Goal: Use online tool/utility: Utilize a website feature to perform a specific function

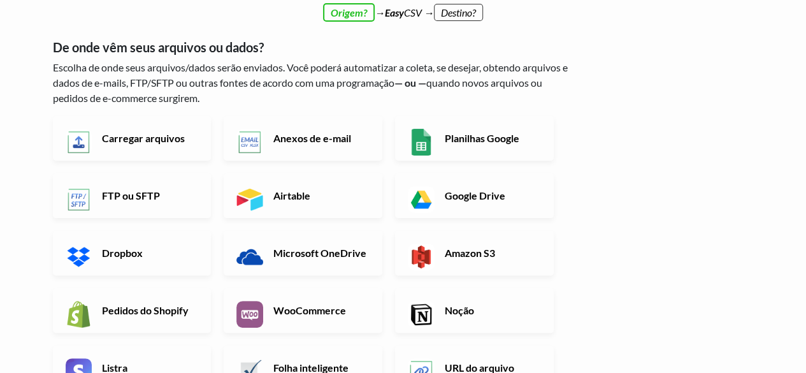
scroll to position [64, 0]
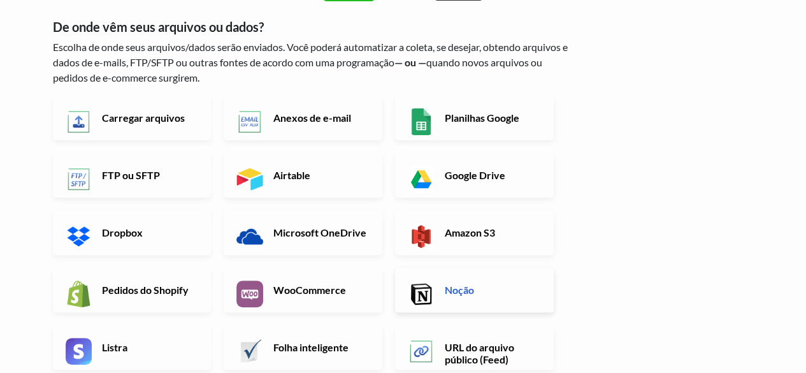
click at [433, 295] on img at bounding box center [421, 293] width 27 height 27
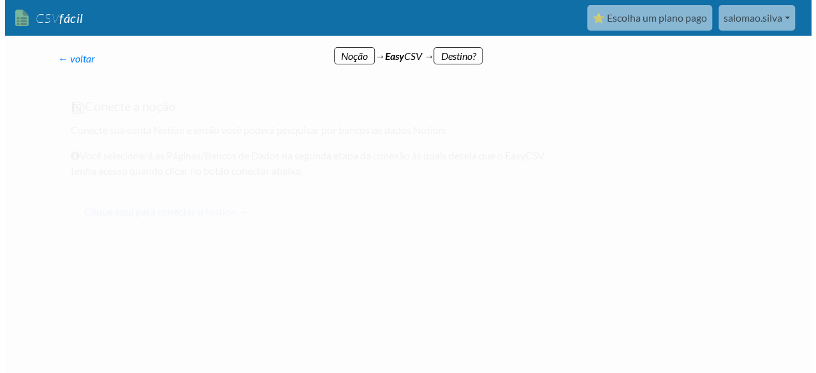
scroll to position [0, 0]
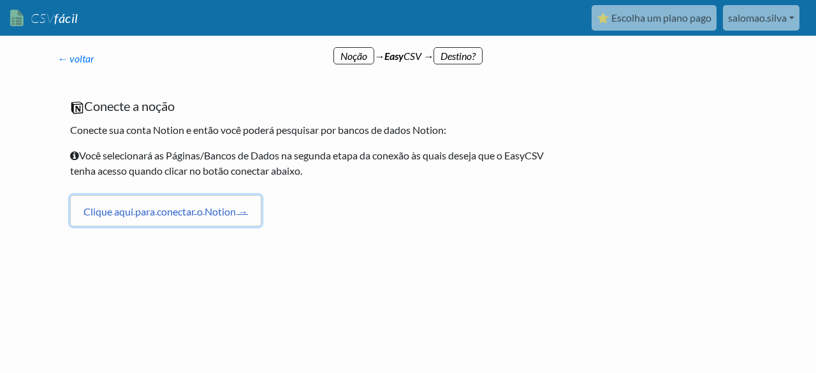
click at [229, 213] on font "Clique aqui para conectar o Notion →" at bounding box center [165, 211] width 164 height 12
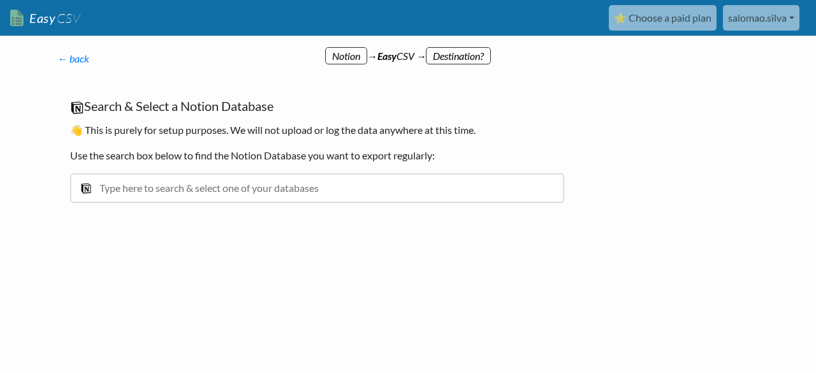
click at [245, 187] on input "text" at bounding box center [317, 187] width 494 height 29
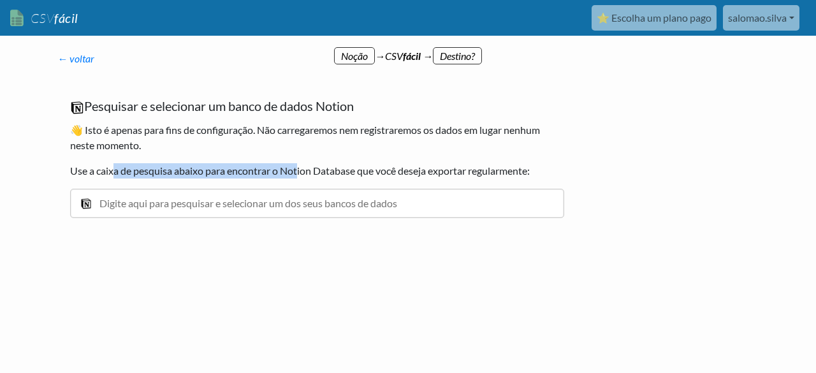
drag, startPoint x: 112, startPoint y: 170, endPoint x: 300, endPoint y: 174, distance: 188.1
click at [300, 174] on font "Use a caixa de pesquisa abaixo para encontrar o Notion Database que você deseja…" at bounding box center [300, 170] width 460 height 12
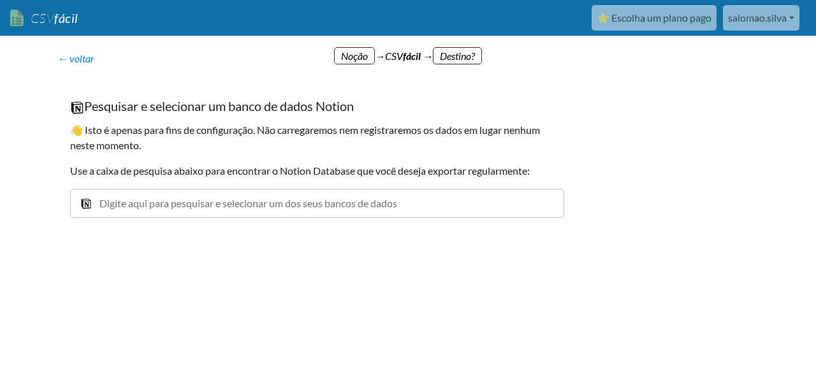
click at [305, 203] on input "text" at bounding box center [317, 203] width 494 height 29
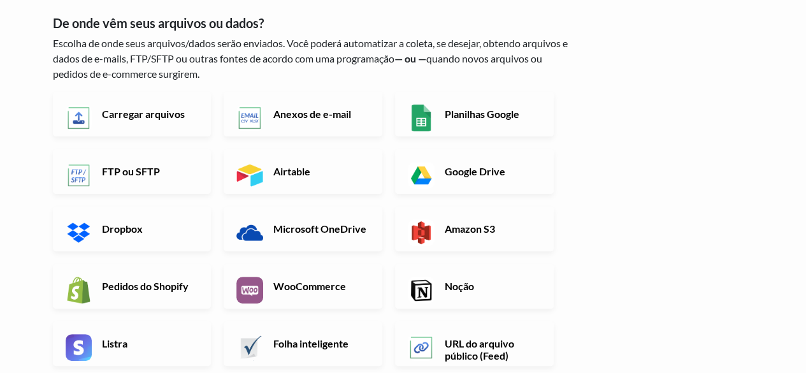
scroll to position [127, 0]
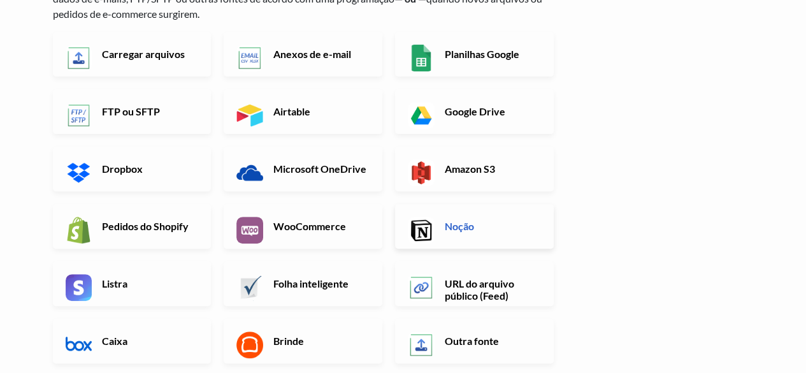
click at [439, 235] on link "Noção" at bounding box center [474, 226] width 159 height 45
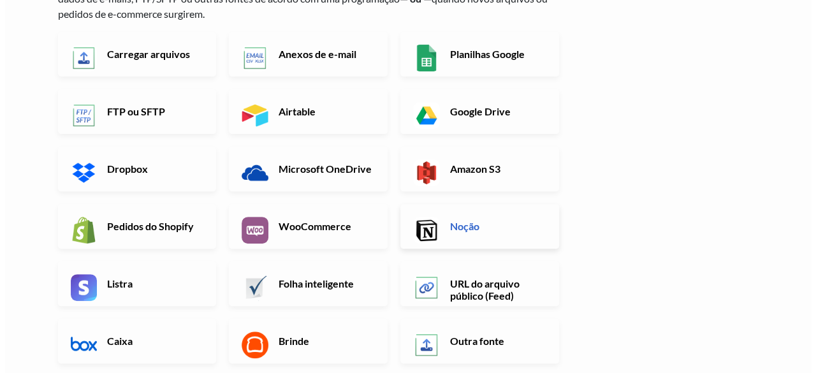
scroll to position [0, 0]
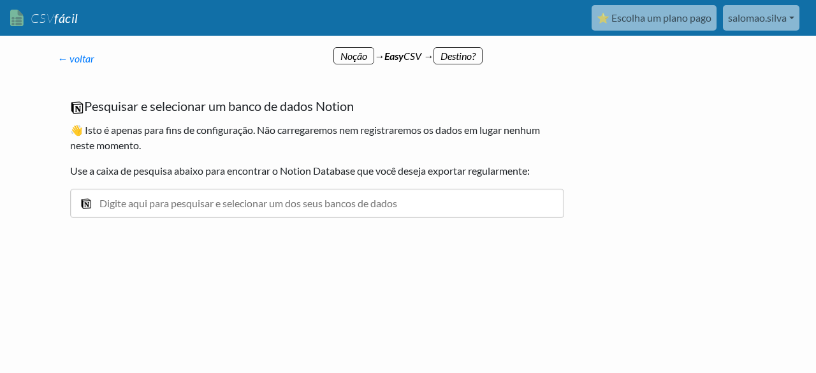
click at [204, 196] on input "text" at bounding box center [317, 203] width 494 height 29
type input "c"
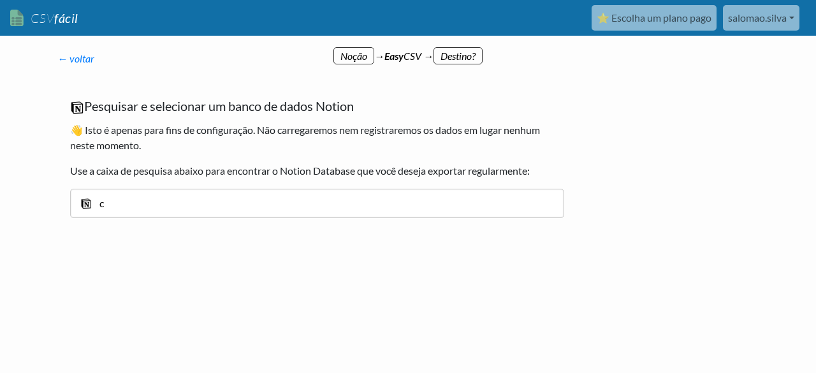
click at [132, 207] on input "c" at bounding box center [317, 203] width 494 height 29
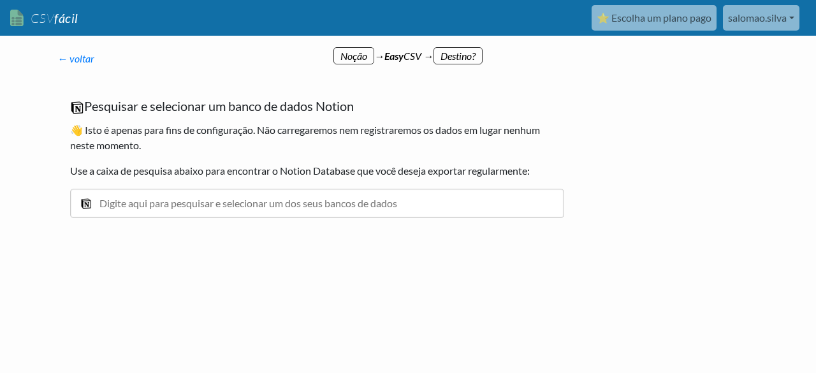
paste input "https://grupocimed-my.sharepoint.com/:x:/r/personal/salomao_silva_grupocimed_co…"
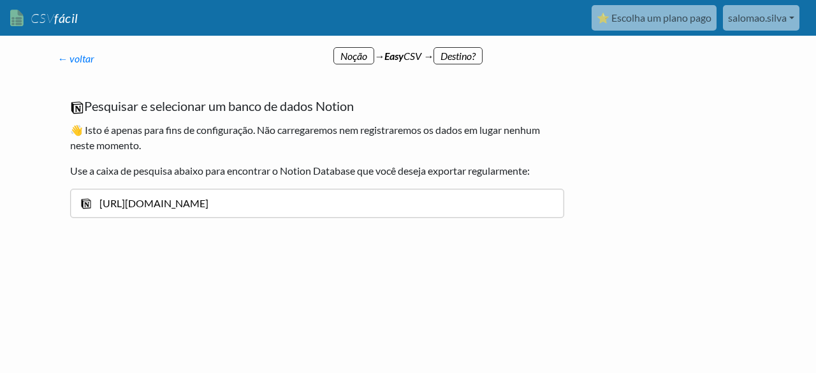
scroll to position [0, 1579]
type input "https://grupocimed-my.sharepoint.com/:x:/r/personal/salomao_silva_grupocimed_co…"
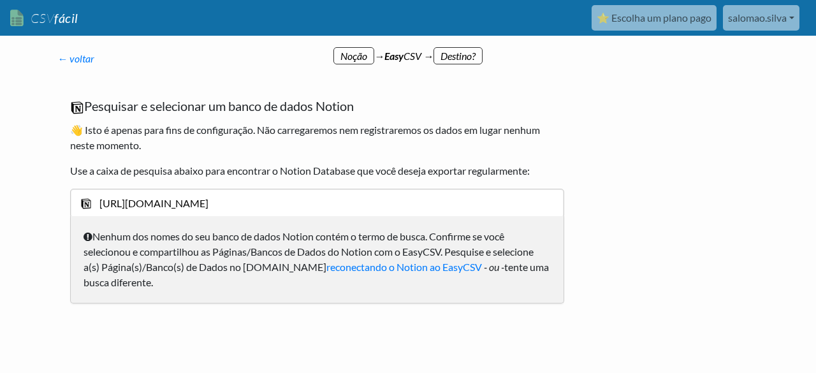
scroll to position [0, 0]
click at [341, 270] on font "reconectando o Notion ao EasyCSV" at bounding box center [404, 267] width 156 height 12
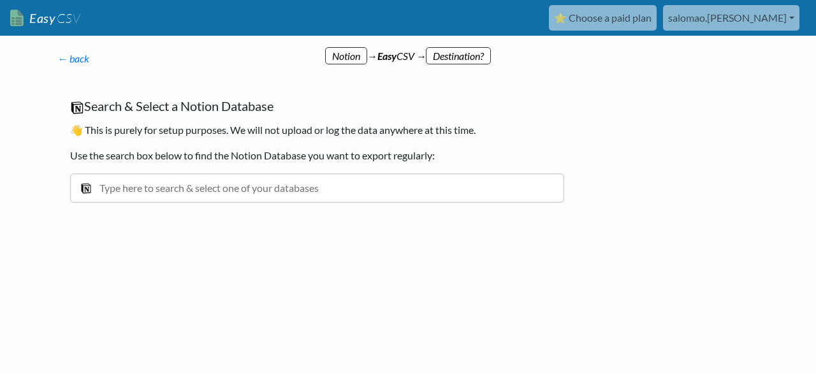
drag, startPoint x: 0, startPoint y: 0, endPoint x: 367, endPoint y: 178, distance: 407.9
click at [367, 178] on input "text" at bounding box center [317, 187] width 494 height 29
click at [39, 17] on link "Easy CSV" at bounding box center [45, 18] width 70 height 26
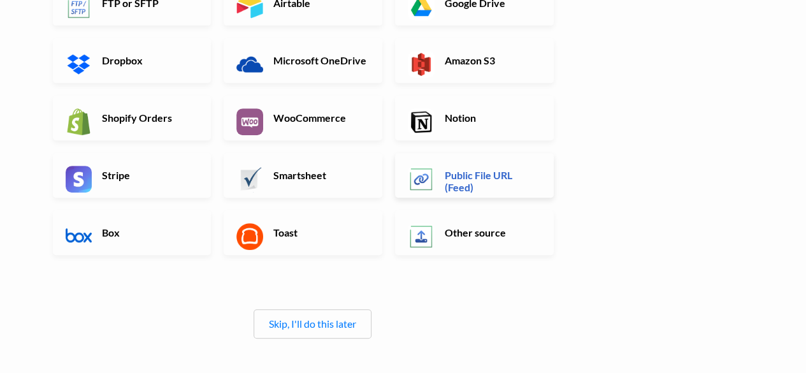
scroll to position [255, 0]
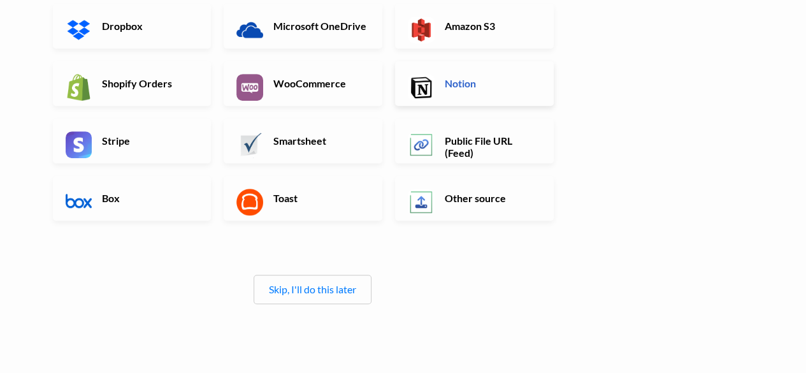
click at [435, 92] on img at bounding box center [421, 87] width 27 height 27
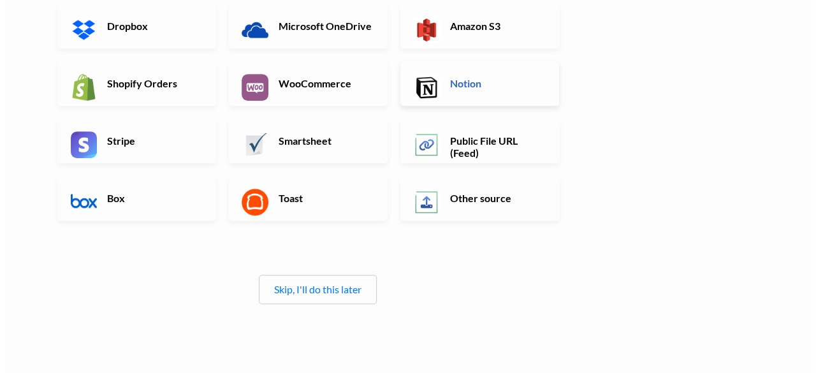
scroll to position [0, 0]
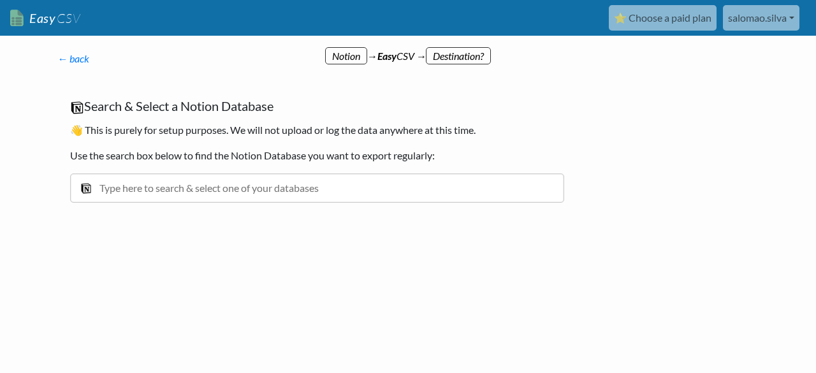
click at [252, 191] on input "text" at bounding box center [317, 187] width 494 height 29
click at [305, 187] on input "text" at bounding box center [317, 187] width 494 height 29
click at [307, 190] on input "text" at bounding box center [317, 187] width 494 height 29
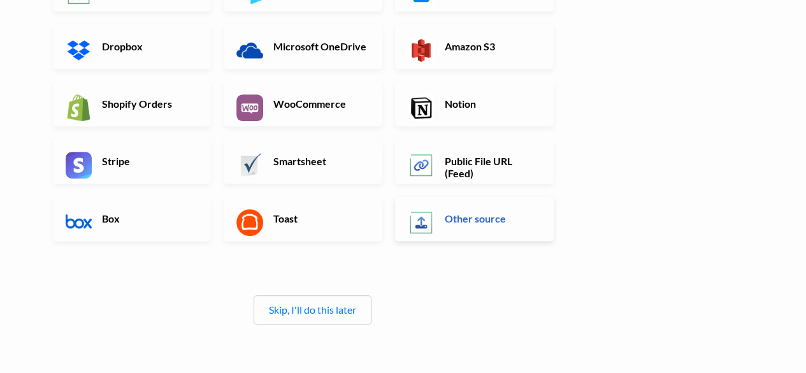
scroll to position [255, 0]
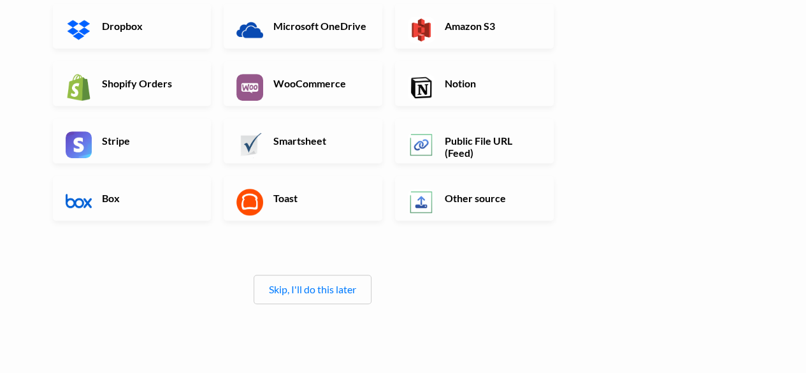
click at [324, 298] on div "Skip, I'll do this later" at bounding box center [313, 289] width 118 height 29
click at [322, 289] on link "Skip, I'll do this later" at bounding box center [312, 289] width 87 height 12
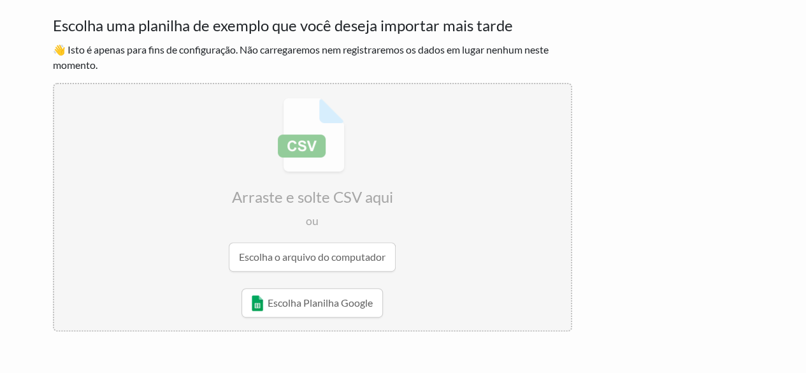
scroll to position [0, 0]
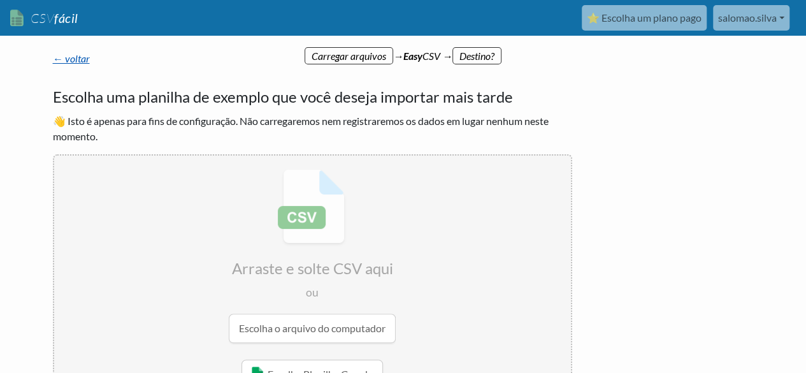
click at [75, 54] on font "← voltar" at bounding box center [71, 58] width 37 height 12
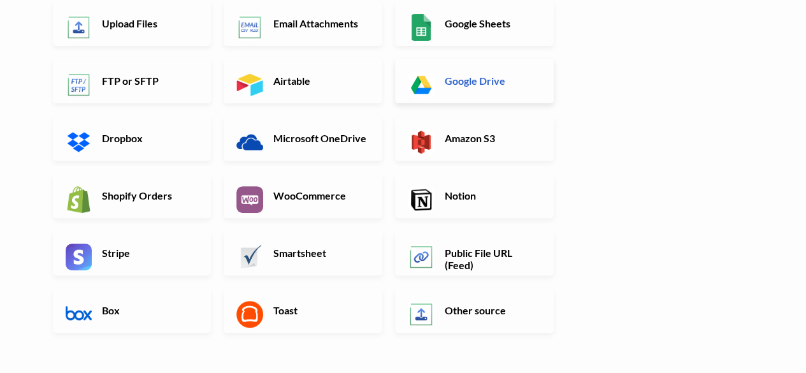
scroll to position [191, 0]
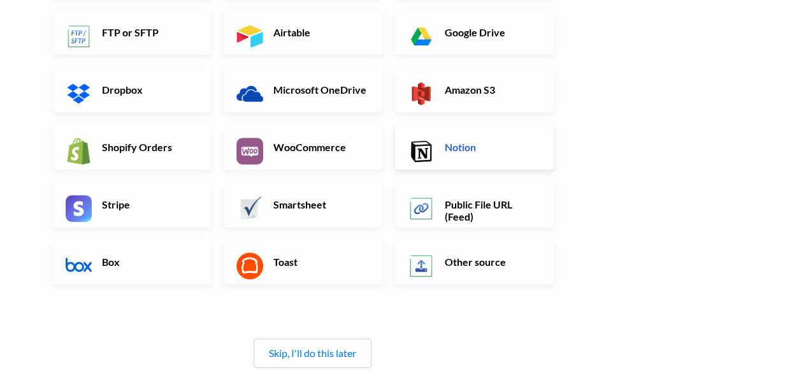
click at [442, 156] on link "Notion" at bounding box center [474, 147] width 159 height 45
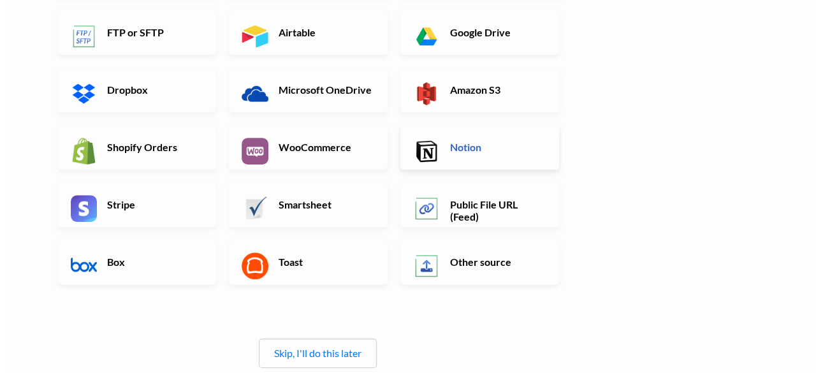
scroll to position [0, 0]
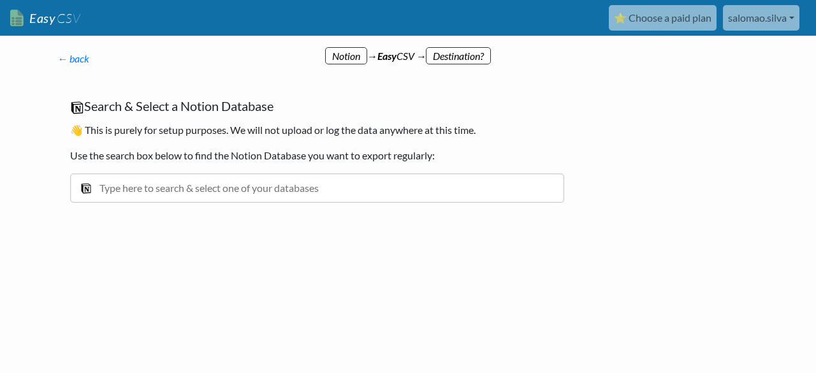
click at [159, 188] on input "text" at bounding box center [317, 187] width 494 height 29
click at [34, 17] on link "Easy CSV" at bounding box center [45, 18] width 70 height 26
